Goal: Communication & Community: Share content

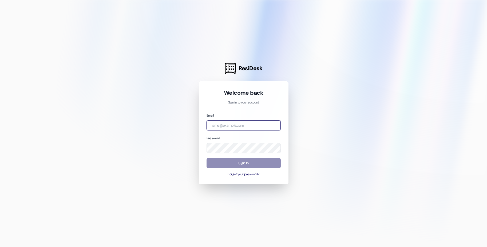
type input "[EMAIL_ADDRESS][DOMAIN_NAME]"
click at [246, 165] on button "Sign In" at bounding box center [243, 163] width 74 height 10
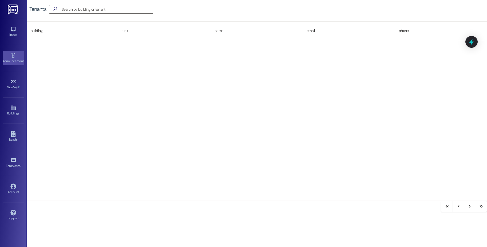
click at [16, 54] on icon at bounding box center [13, 56] width 6 height 6
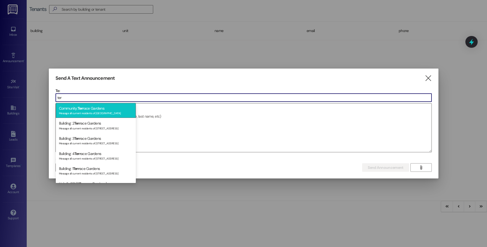
type input "ter"
click at [99, 108] on div "Community: Terr ace Gardens Message all current residents of [GEOGRAPHIC_DATA]" at bounding box center [96, 110] width 80 height 15
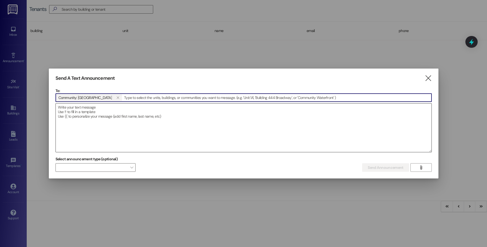
click at [98, 108] on textarea at bounding box center [244, 127] width 376 height 49
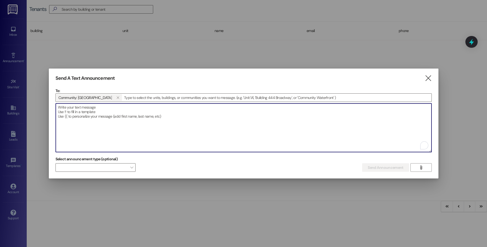
paste textarea "LOREMIP DOL SITAMET CONSEC Adip Elitseddo, Eiusmo te incidid utla etd magnaal e…"
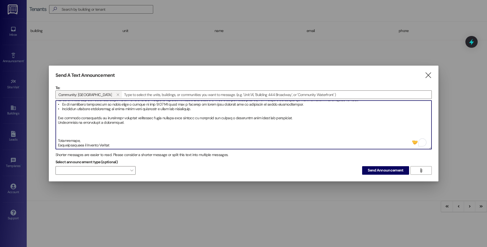
scroll to position [109, 0]
type textarea "LOREMIP DOL SITAMET CONSEC Adip Elitseddo, Eiusmo te incidid utla etd magnaal e…"
click at [375, 170] on span "Send Announcement" at bounding box center [385, 170] width 35 height 6
